Goal: Task Accomplishment & Management: Complete application form

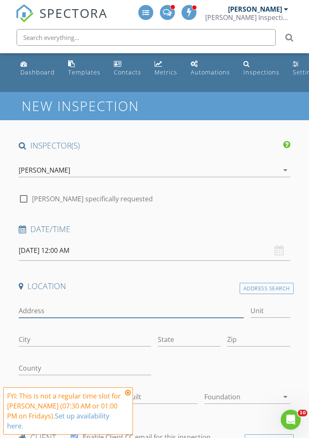
click at [171, 276] on input "Address" at bounding box center [131, 311] width 225 height 14
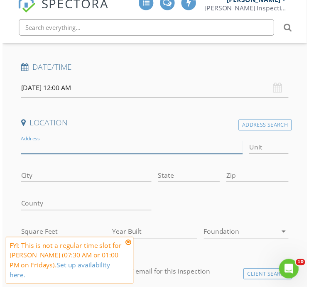
scroll to position [161, 0]
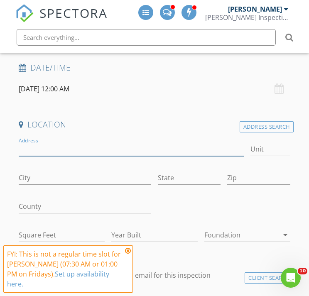
click at [31, 143] on input "Address" at bounding box center [131, 150] width 225 height 14
type input "[STREET_ADDRESS]"
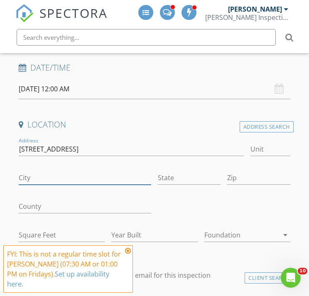
click at [29, 173] on input "City" at bounding box center [85, 178] width 133 height 14
type input "Golden"
click at [175, 172] on input "State" at bounding box center [189, 178] width 63 height 14
type input "CO"
click at [258, 175] on input "Zip" at bounding box center [258, 178] width 63 height 14
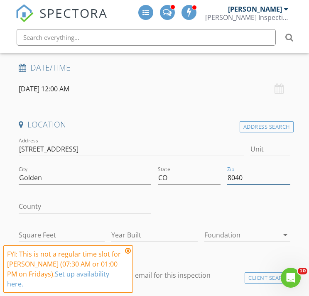
type input "80401"
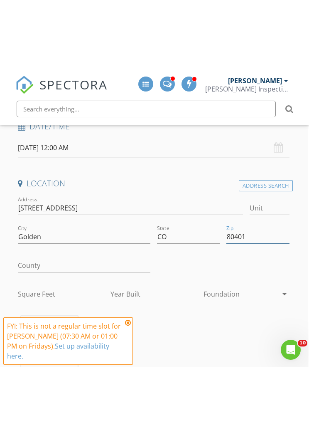
scroll to position [173, 1]
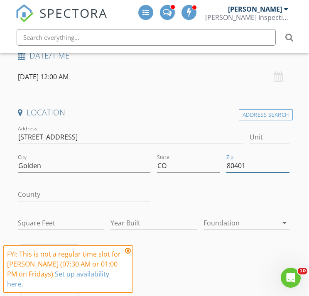
type input "1441"
type input "1962"
type input "80401"
click at [44, 220] on input "1441" at bounding box center [61, 224] width 86 height 14
type input "1"
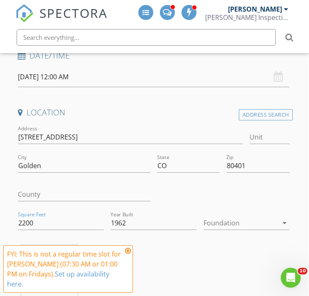
click at [246, 221] on div at bounding box center [241, 223] width 74 height 13
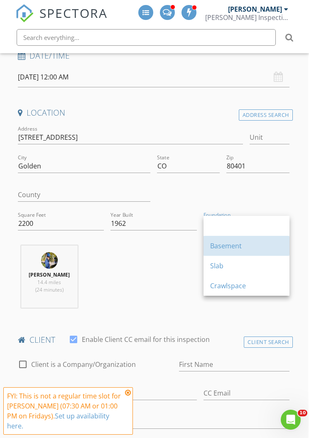
click at [234, 246] on div "Basement" at bounding box center [246, 246] width 73 height 10
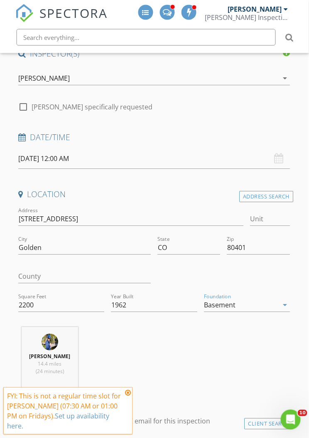
scroll to position [98, 1]
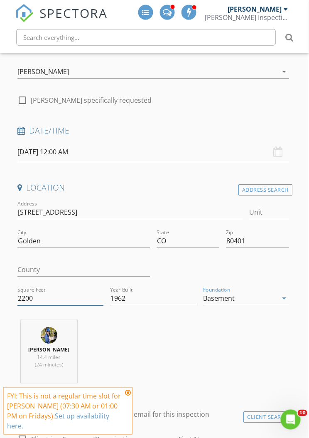
click at [38, 276] on input "2200" at bounding box center [61, 299] width 86 height 14
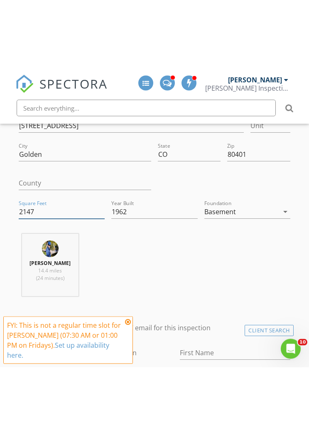
scroll to position [259, 0]
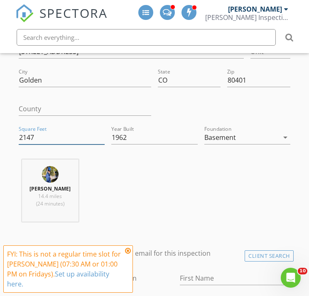
type input "2147"
click at [128, 248] on icon at bounding box center [128, 251] width 6 height 7
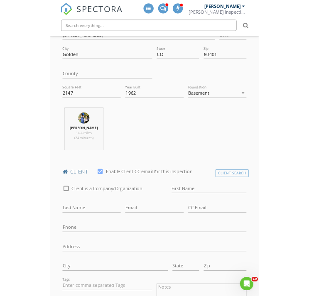
scroll to position [278, 0]
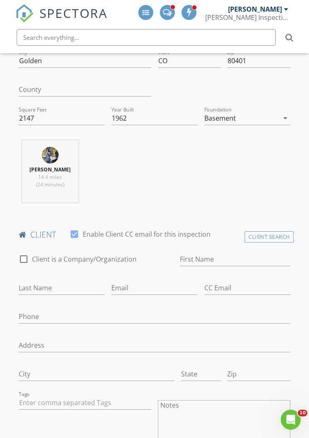
click at [271, 111] on div "Basement" at bounding box center [241, 117] width 74 height 13
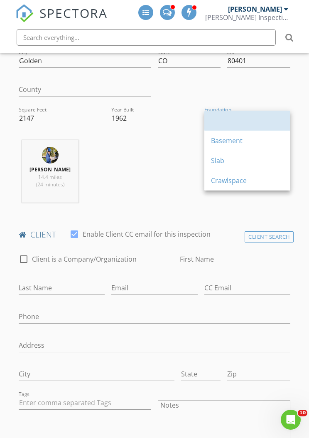
click at [269, 114] on div at bounding box center [247, 121] width 73 height 20
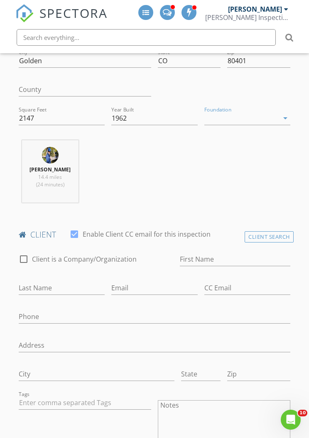
click at [261, 116] on div at bounding box center [241, 117] width 74 height 13
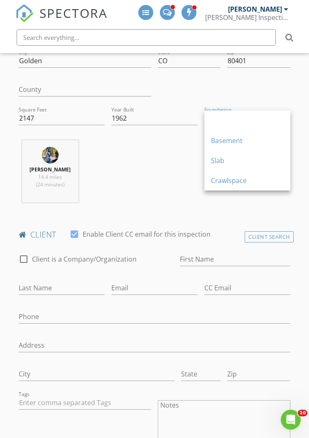
click at [226, 164] on div "Slab" at bounding box center [247, 160] width 73 height 10
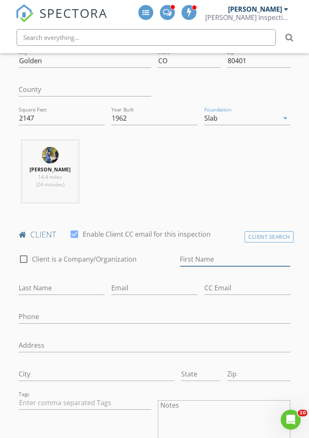
click at [190, 253] on input "First Name" at bounding box center [235, 259] width 111 height 14
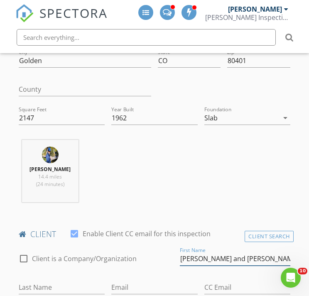
type input "[PERSON_NAME] and [PERSON_NAME]"
click at [105, 276] on input "Last Name" at bounding box center [62, 288] width 86 height 14
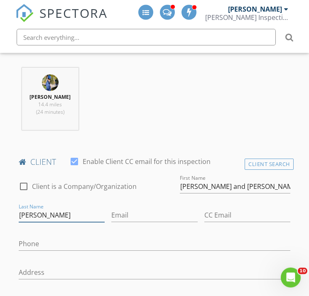
scroll to position [351, 0]
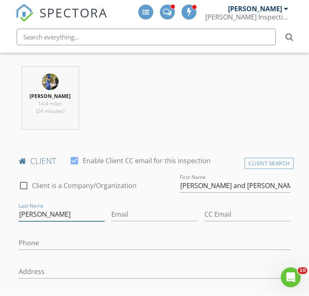
type input "[PERSON_NAME]"
click at [111, 208] on input "Email" at bounding box center [154, 215] width 86 height 14
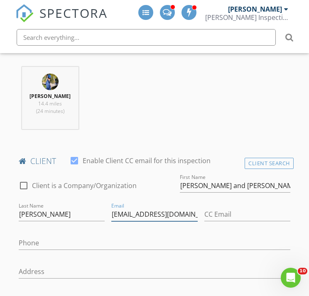
type input "[EMAIL_ADDRESS][DOMAIN_NAME]"
click at [204, 217] on input "CC Email" at bounding box center [247, 215] width 86 height 14
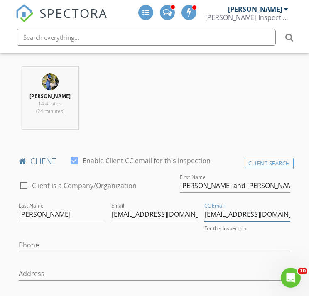
type input "[EMAIL_ADDRESS][DOMAIN_NAME]"
click at [245, 239] on input "Phone" at bounding box center [155, 246] width 272 height 14
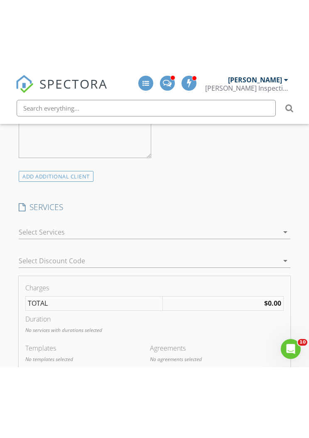
scroll to position [701, 0]
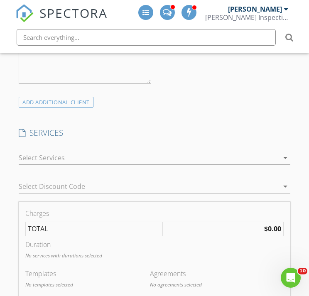
type input "[PHONE_NUMBER]"
click at [24, 151] on div at bounding box center [149, 157] width 260 height 13
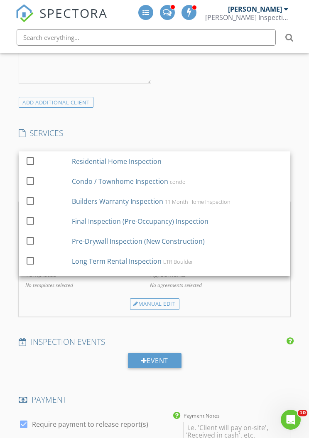
click at [31, 153] on div at bounding box center [30, 160] width 14 height 14
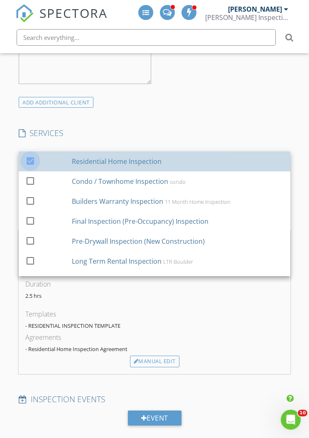
checkbox input "false"
checkbox input "true"
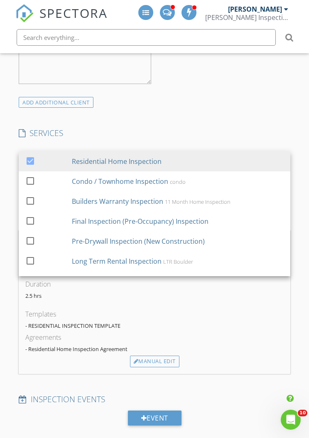
click at [254, 94] on div "INSPECTOR(S) check_box [PERSON_NAME] PRIMARY [PERSON_NAME] arrow_drop_down chec…" at bounding box center [154, 296] width 278 height 1714
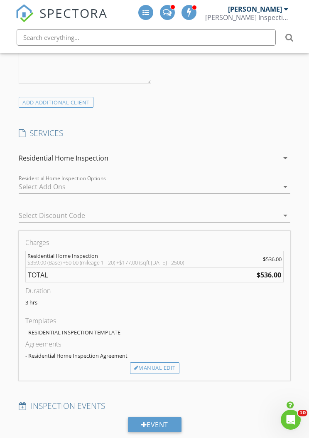
click at [28, 180] on div at bounding box center [149, 186] width 260 height 13
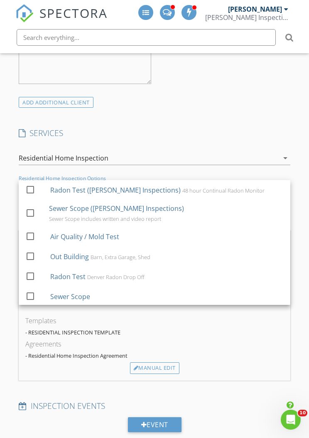
click at [28, 182] on div at bounding box center [30, 189] width 14 height 14
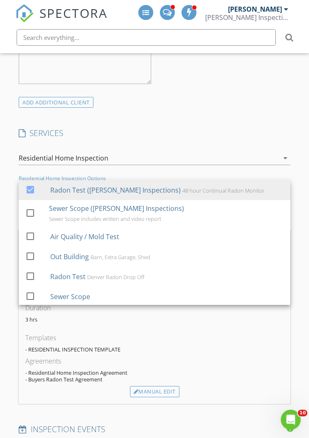
click at [32, 205] on div at bounding box center [30, 212] width 14 height 14
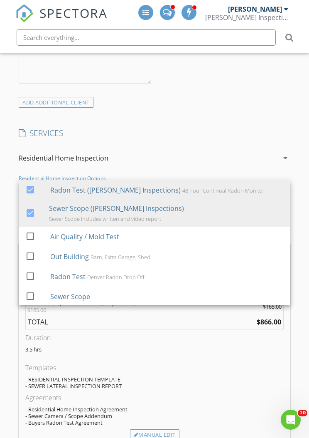
click at [248, 128] on div "SERVICES check_box Residential Home Inspection check_box_outline_blank Condo / …" at bounding box center [154, 186] width 278 height 116
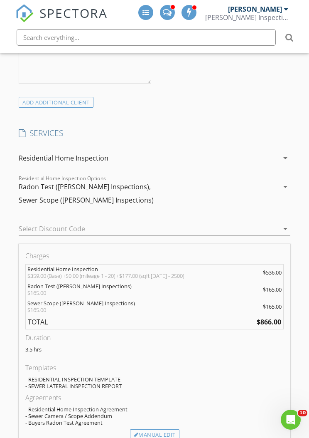
click at [28, 222] on div at bounding box center [143, 228] width 249 height 13
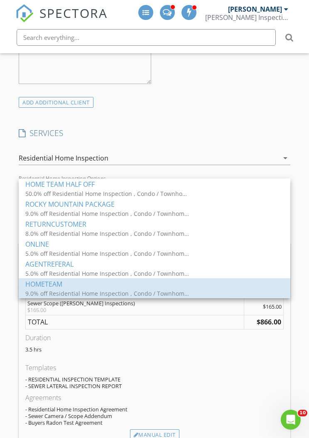
click at [33, 276] on div "HOMETEAM" at bounding box center [154, 284] width 258 height 10
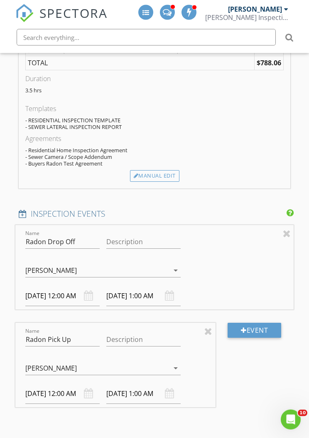
scroll to position [967, 0]
click at [204, 276] on div at bounding box center [208, 330] width 8 height 10
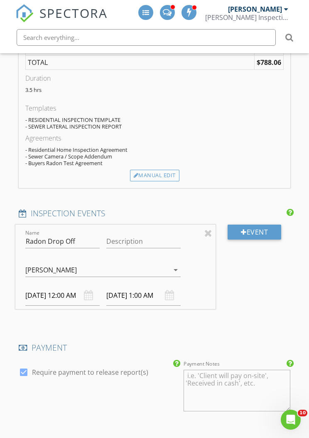
click at [46, 276] on input "[DATE] 12:00 AM" at bounding box center [62, 295] width 74 height 20
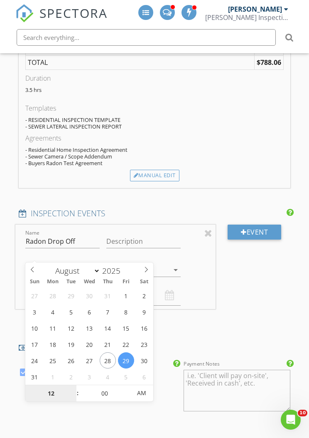
select select "8"
type input "[DATE] 12:00 AM"
type input "[DATE] 1:00 AM"
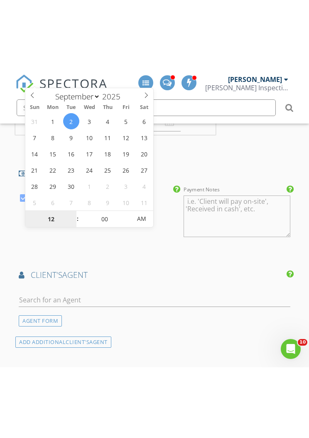
scroll to position [1211, 0]
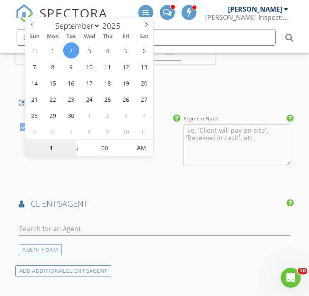
type input "01"
type input "[DATE] 1:00 PM"
type input "[DATE] 2:00 PM"
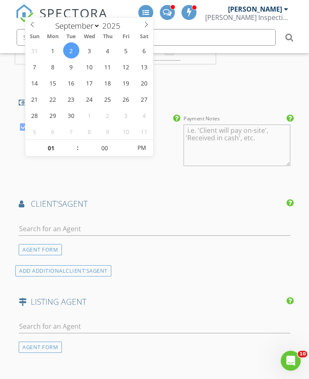
click at [229, 216] on div "AGENT FORM" at bounding box center [154, 236] width 278 height 40
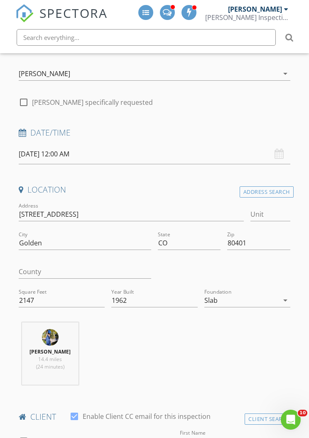
scroll to position [92, 0]
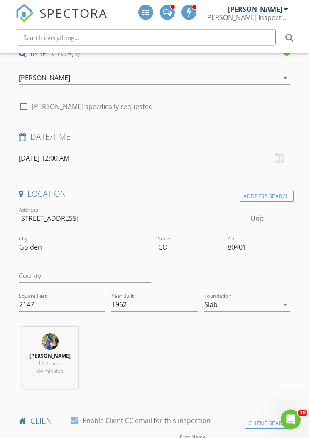
click at [33, 158] on input "[DATE] 12:00 AM" at bounding box center [155, 158] width 272 height 20
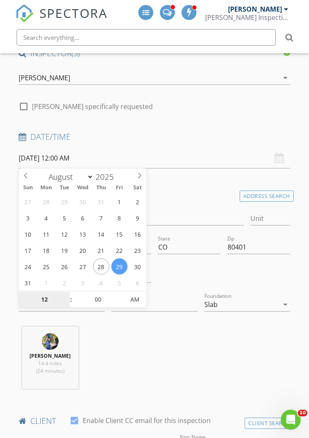
type input "[DATE] 12:00 AM"
select select "8"
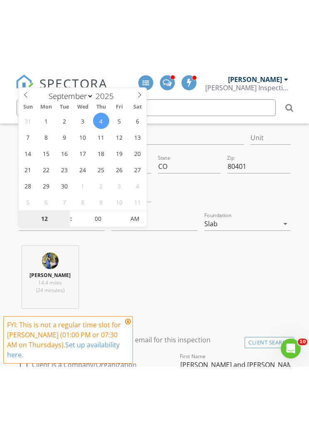
scroll to position [244, 0]
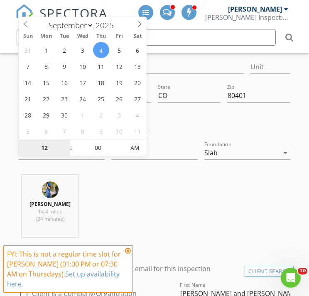
type input "1"
type input "[DATE] 1:00 PM"
type input "01"
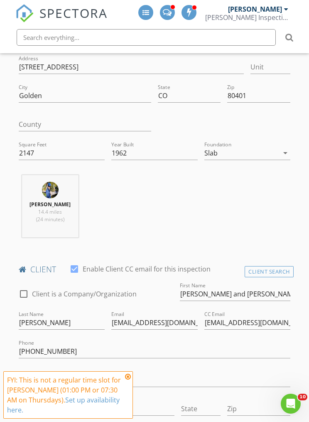
click at [251, 203] on div "[PERSON_NAME] 14.4 miles (24 minutes)" at bounding box center [154, 209] width 278 height 69
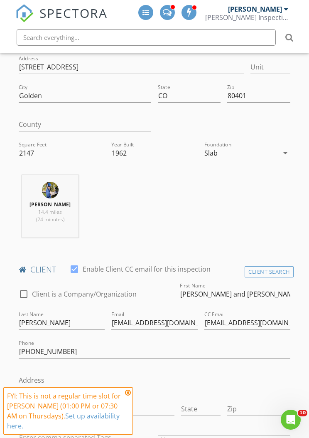
click at [126, 276] on icon at bounding box center [128, 392] width 6 height 7
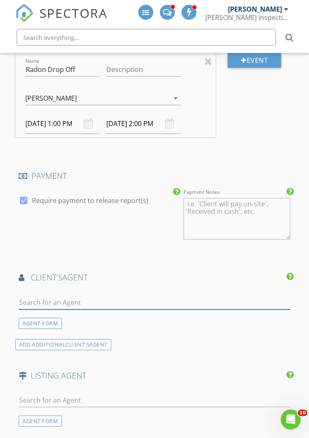
click at [34, 276] on input "text" at bounding box center [155, 303] width 272 height 14
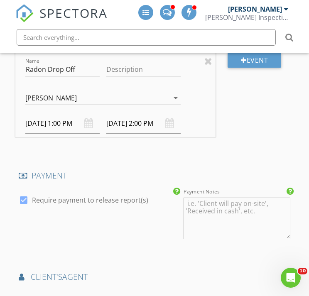
type input "[PERSON_NAME]"
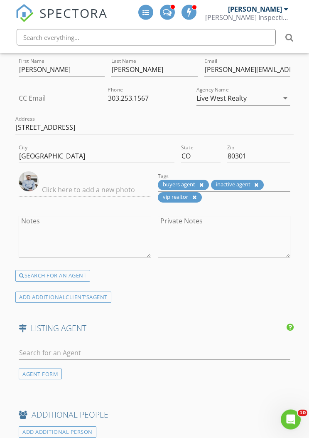
scroll to position [1372, 0]
click at [33, 276] on div "AGENT FORM" at bounding box center [40, 373] width 43 height 11
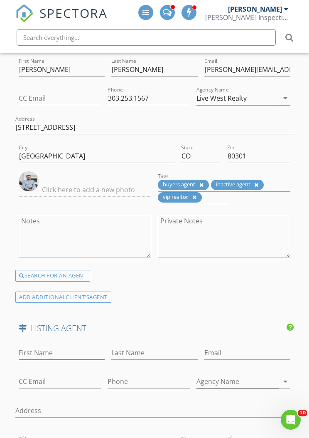
click at [31, 276] on input "First Name" at bounding box center [62, 353] width 86 height 14
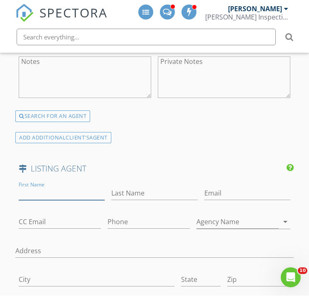
scroll to position [1531, 0]
type input "[PERSON_NAME]"
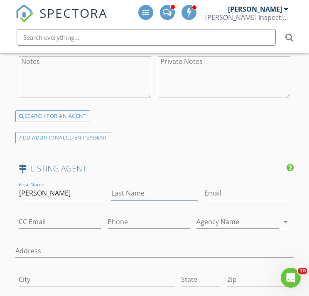
click at [167, 187] on input "Last Name" at bounding box center [154, 194] width 86 height 14
type input "Hills"
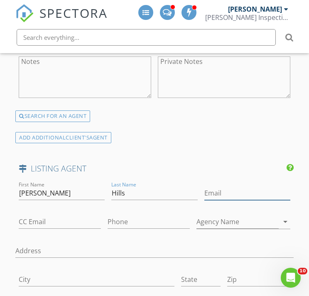
click at [239, 187] on input "Email" at bounding box center [247, 194] width 86 height 14
type input "[PERSON_NAME][EMAIL_ADDRESS][DOMAIN_NAME]"
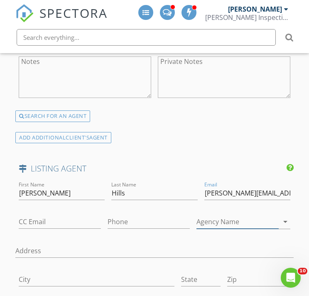
click at [239, 215] on input "Agency Name" at bounding box center [238, 222] width 82 height 14
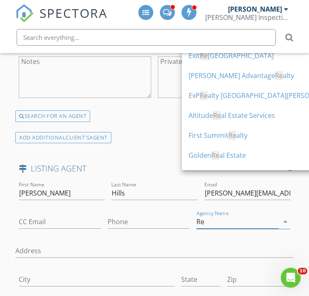
type input "R"
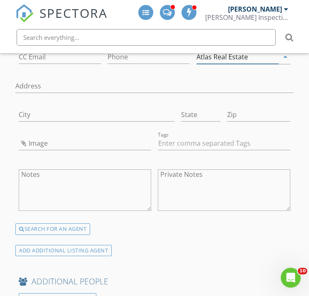
scroll to position [1698, 0]
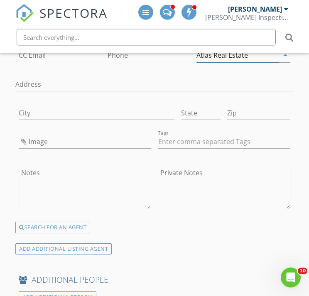
type input "Atlas Real Estate"
click at [30, 244] on div "ADD ADDITIONAL LISTING AGENT" at bounding box center [63, 249] width 96 height 11
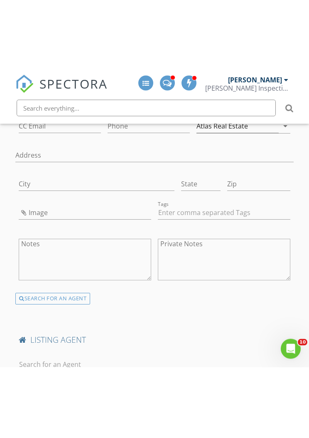
scroll to position [1698, 0]
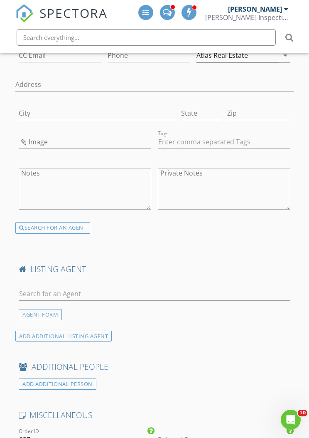
click at [30, 276] on div "AGENT FORM" at bounding box center [40, 314] width 43 height 11
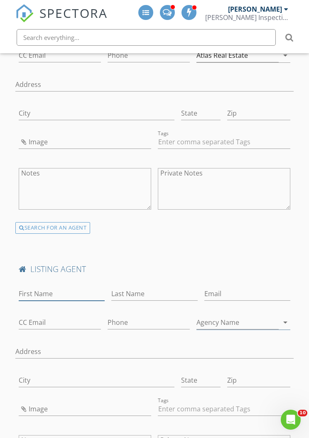
click at [35, 276] on input "First Name" at bounding box center [62, 294] width 86 height 14
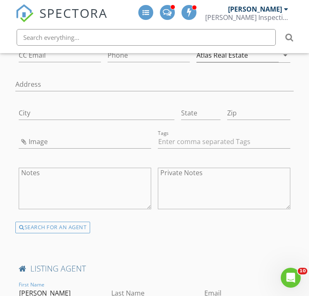
type input "[PERSON_NAME]"
click at [175, 276] on input "Last Name" at bounding box center [154, 294] width 86 height 14
type input "[PERSON_NAME]"
click at [239, 276] on div "Email" at bounding box center [247, 295] width 86 height 27
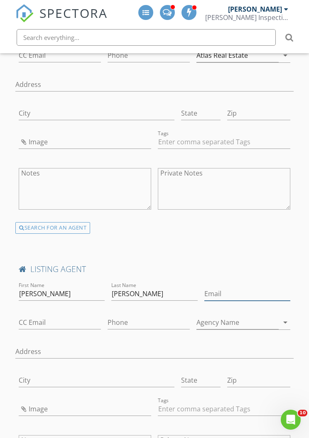
click at [231, 276] on input "Email" at bounding box center [247, 294] width 86 height 14
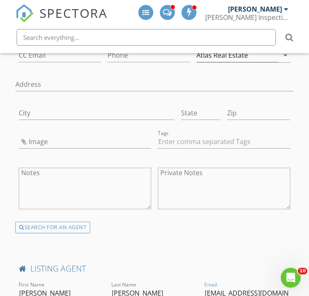
type input "[EMAIL_ADDRESS][DOMAIN_NAME]"
type input "[PHONE_NUMBER]"
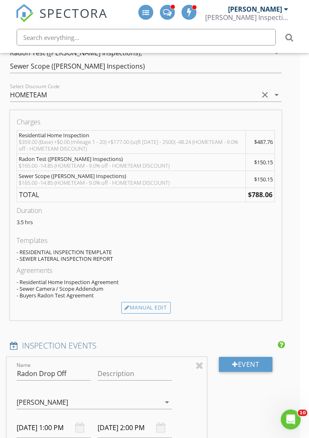
scroll to position [834, 9]
